Goal: Information Seeking & Learning: Learn about a topic

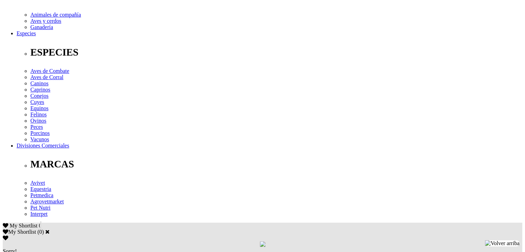
scroll to position [241, 0]
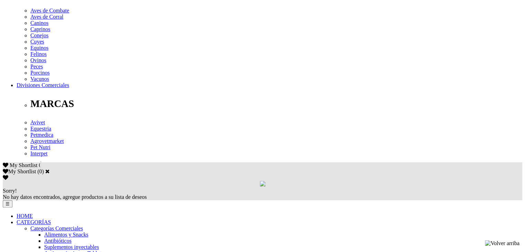
scroll to position [207, 0]
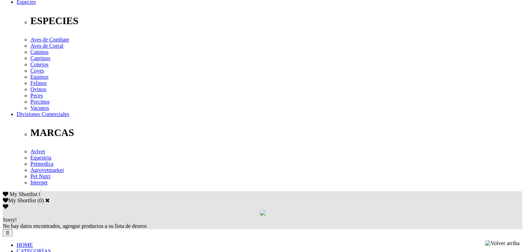
scroll to position [276, 0]
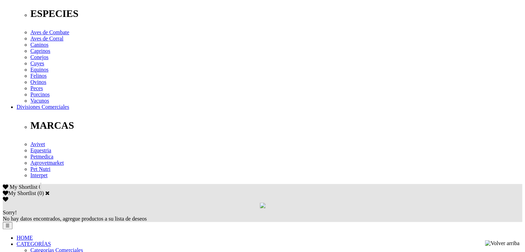
scroll to position [138, 0]
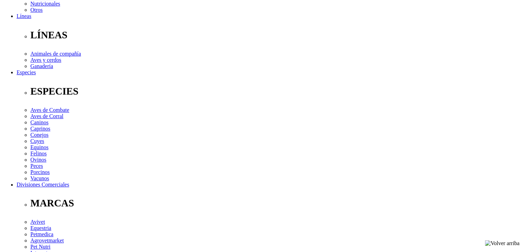
scroll to position [207, 0]
